Goal: Task Accomplishment & Management: Manage account settings

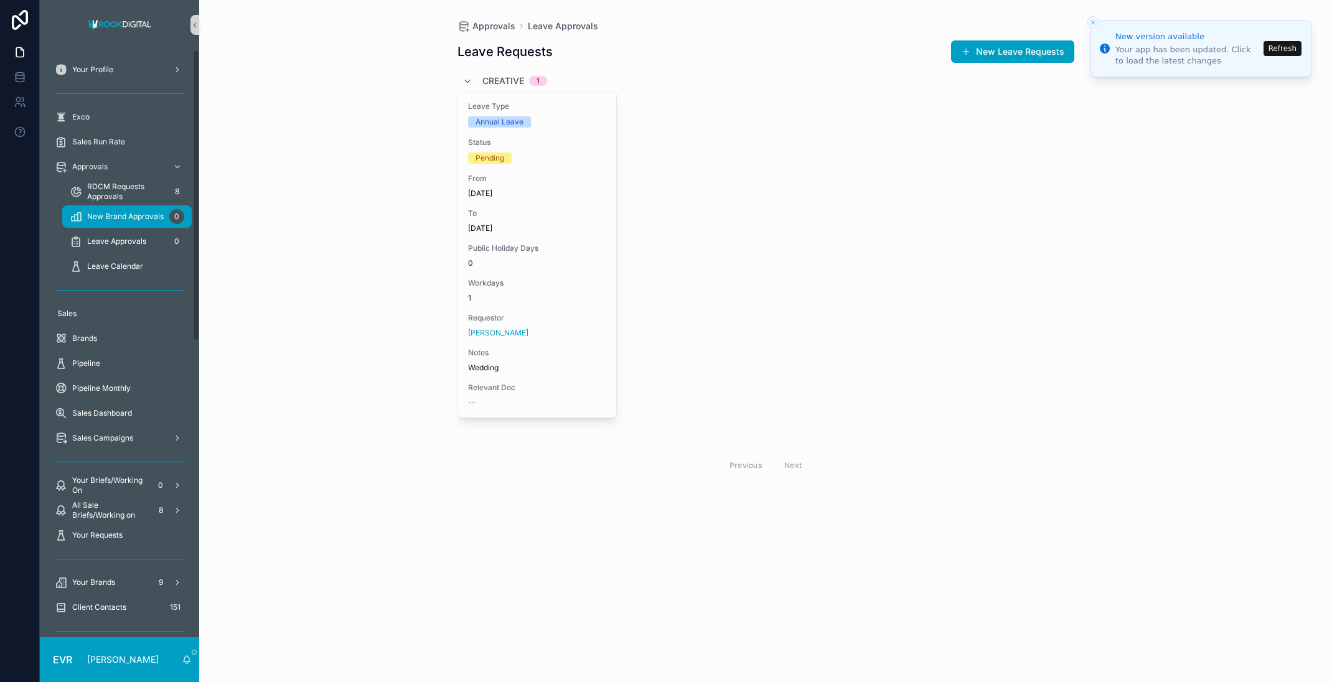
click at [130, 217] on span "New Brand Approvals" at bounding box center [125, 217] width 77 height 10
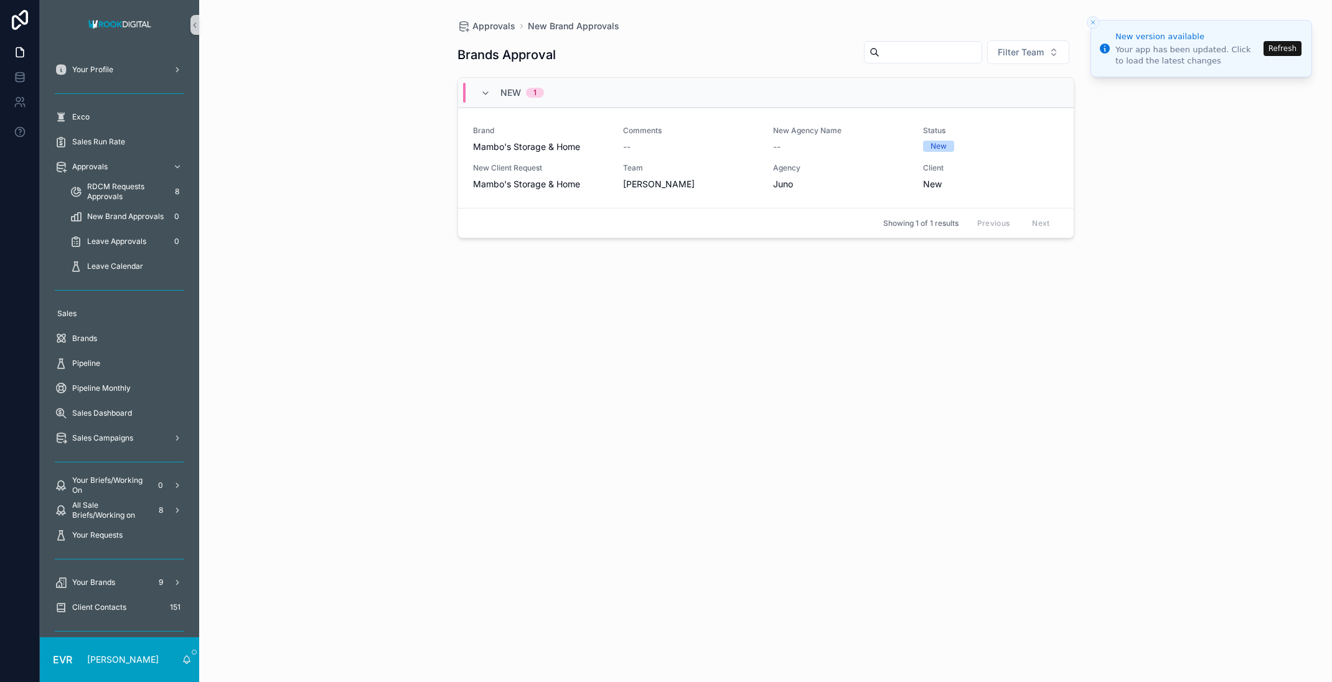
click at [539, 339] on div "Brands Approval Filter Team New 1 Brand Mambo's Storage & Home Comments -- New …" at bounding box center [766, 349] width 617 height 635
click at [849, 153] on div "Brand Mambo's Storage & Home Comments -- New Agency Name -- Status New New Clie…" at bounding box center [766, 158] width 586 height 65
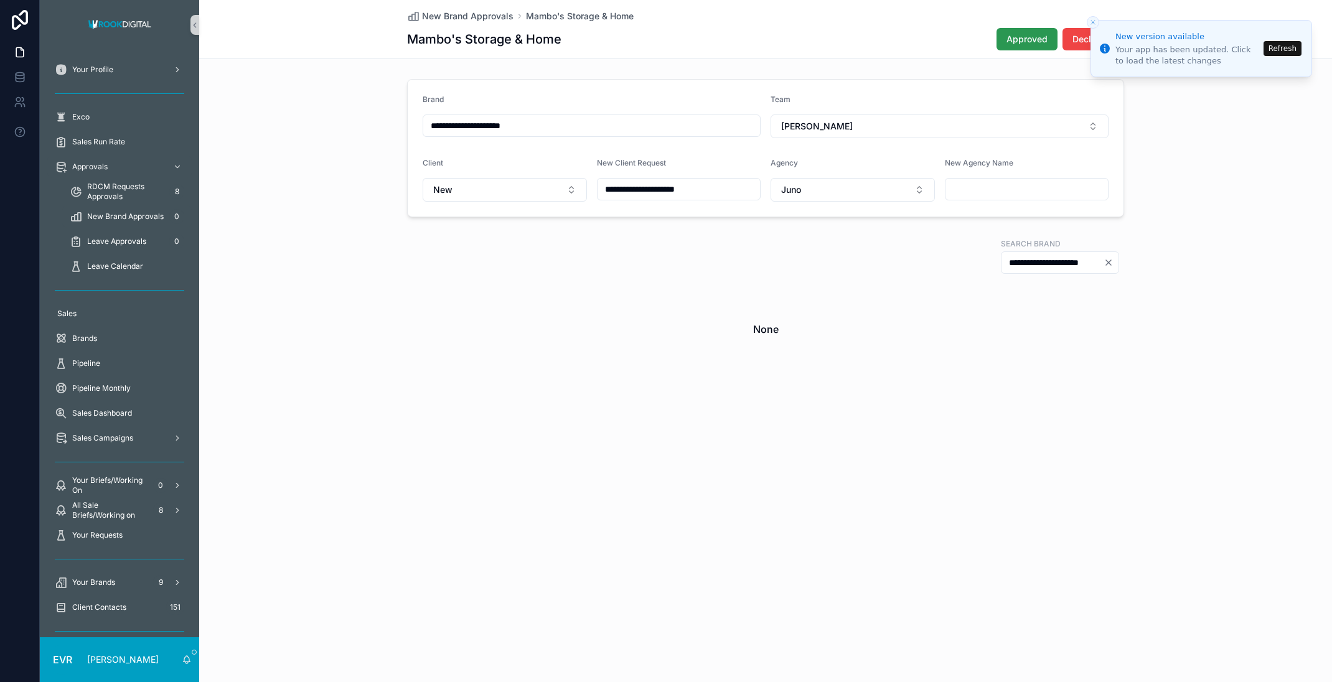
click at [1030, 39] on span "Approved" at bounding box center [1027, 39] width 41 height 12
